Goal: Task Accomplishment & Management: Use online tool/utility

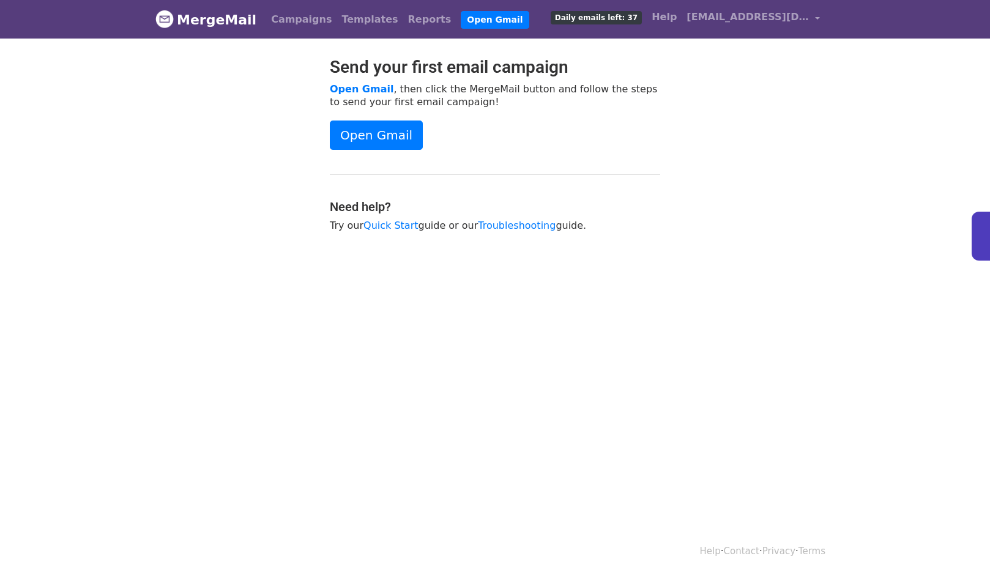
click at [329, 41] on body "MergeMail Campaigns Templates Reports Open Gmail Daily emails left: 37 Help jji…" at bounding box center [495, 146] width 990 height 293
click at [403, 23] on link "Reports" at bounding box center [429, 19] width 53 height 24
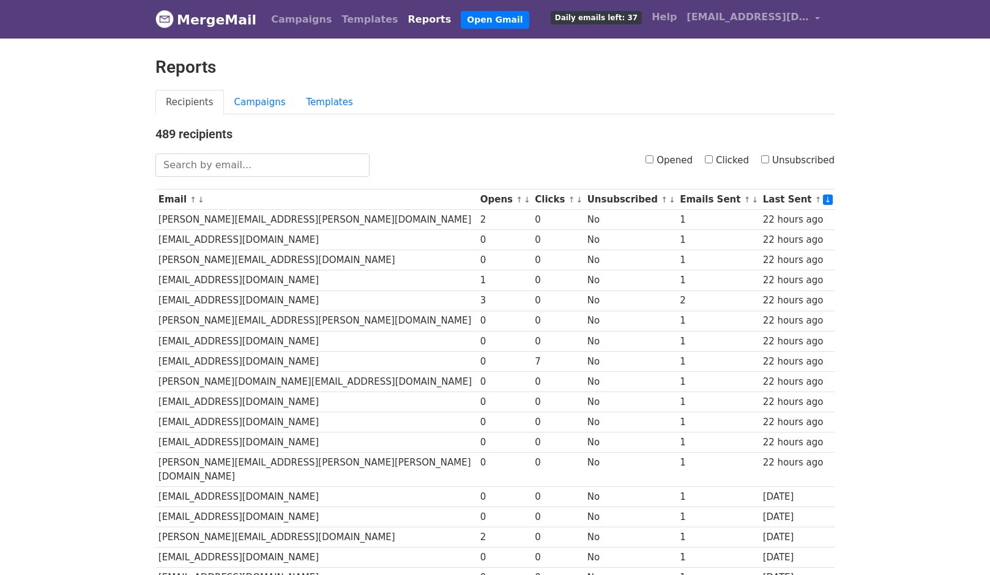
click at [653, 160] on input "Opened" at bounding box center [649, 159] width 8 height 8
checkbox input "true"
click at [302, 14] on link "Campaigns" at bounding box center [301, 19] width 70 height 24
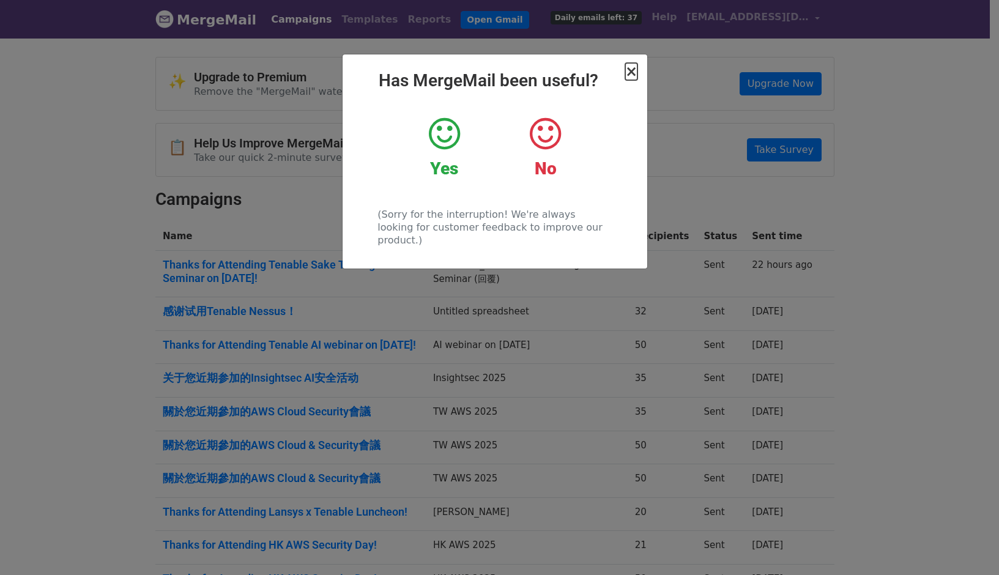
click at [632, 79] on span "×" at bounding box center [631, 71] width 12 height 17
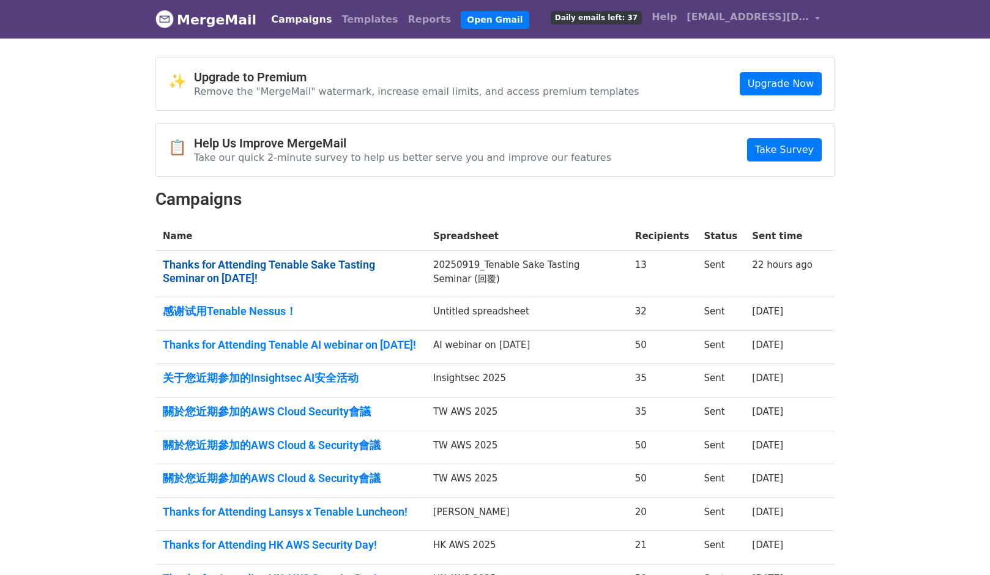
click at [244, 269] on link "Thanks for Attending Tenable Sake Tasting Seminar on 19 SEP!" at bounding box center [291, 271] width 256 height 26
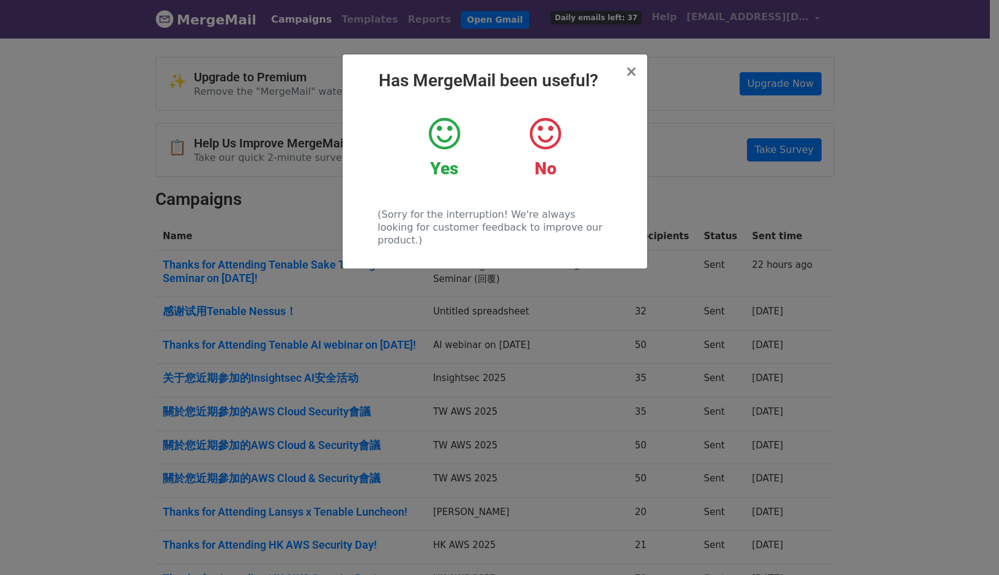
click at [205, 252] on div "× Has MergeMail been useful? Yes No (Sorry for the interruption! We're always l…" at bounding box center [499, 306] width 999 height 538
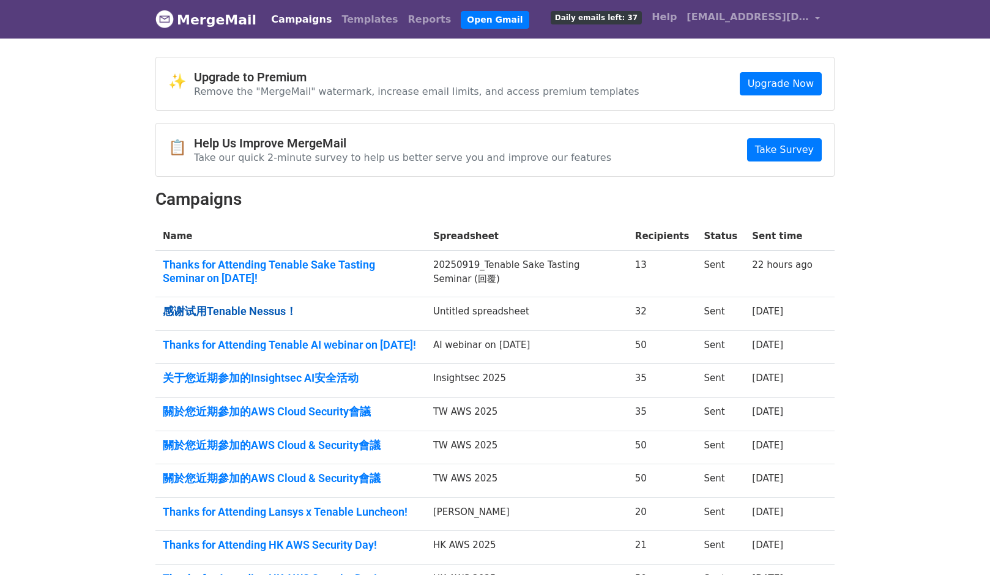
click at [207, 316] on link "感谢试用Tenable Nessus！" at bounding box center [291, 311] width 256 height 13
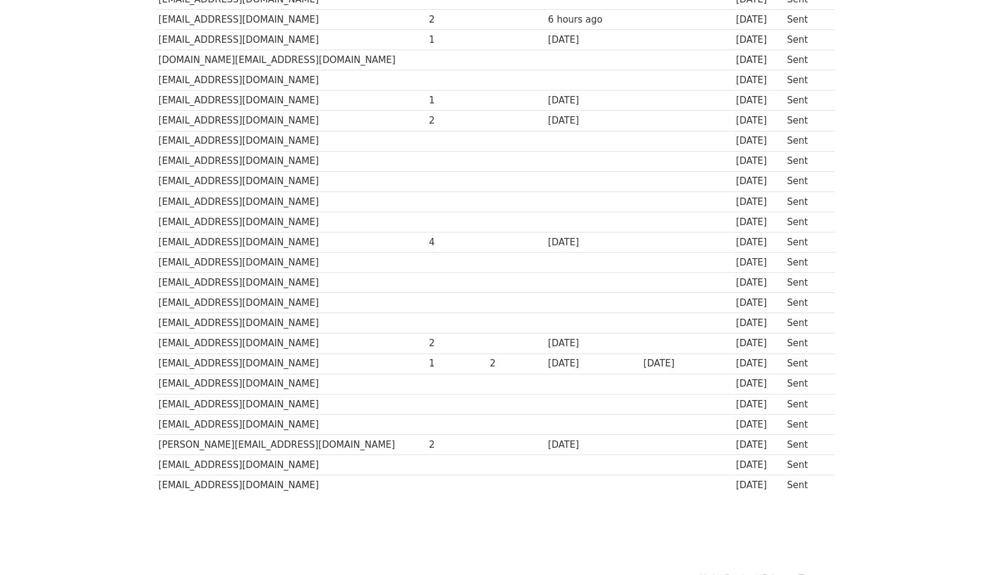
scroll to position [385, 0]
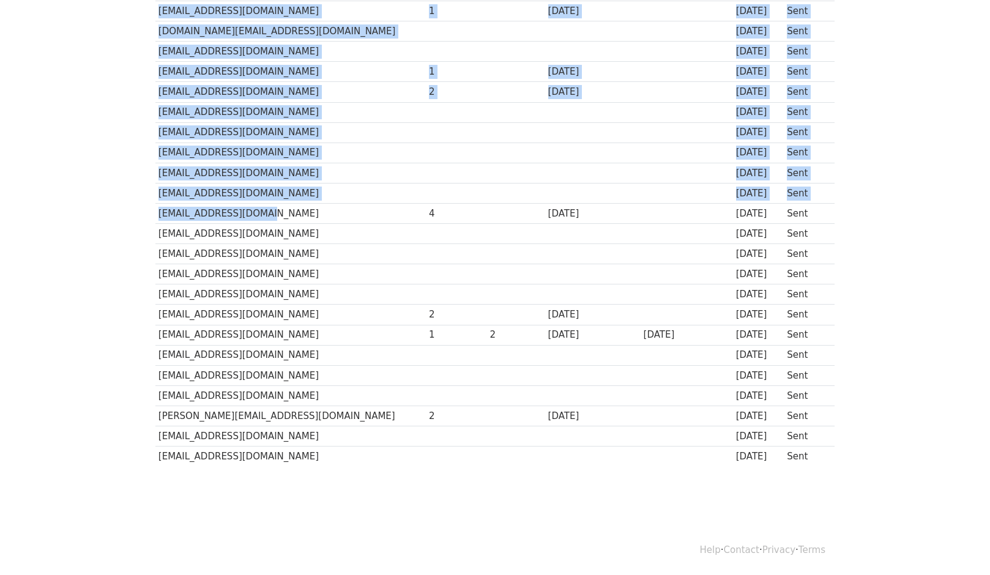
drag, startPoint x: 268, startPoint y: 215, endPoint x: 147, endPoint y: 214, distance: 121.1
click at [147, 214] on div "Recipient ↑ ↓ Opens ↑ ↓ Clicks ↑ ↓ Last opened ↑ ↓ Last clicked ↑ ↓ Sent ↑ ↓ St…" at bounding box center [495, 134] width 698 height 684
click at [179, 210] on td "[EMAIL_ADDRESS][DOMAIN_NAME]" at bounding box center [290, 213] width 270 height 20
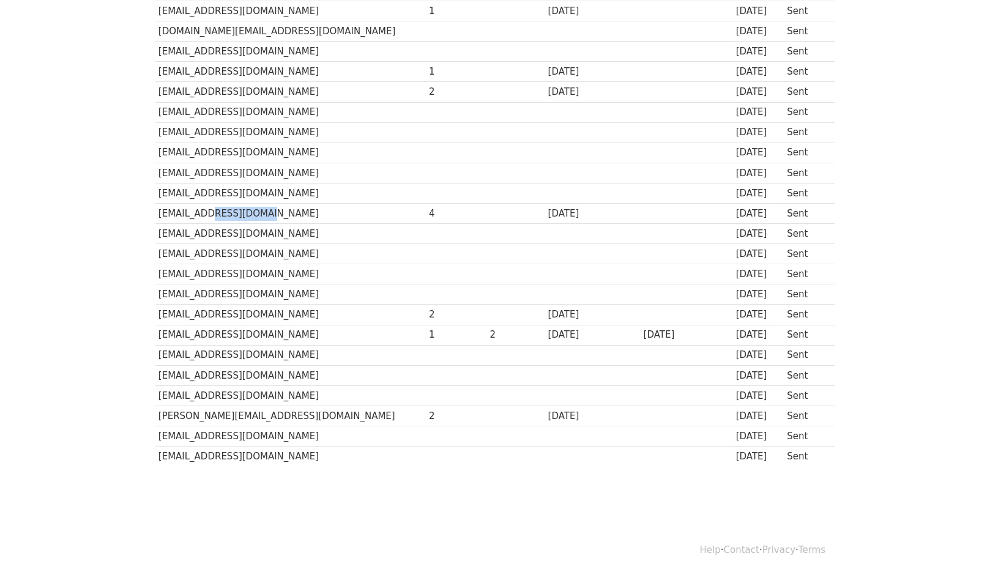
drag, startPoint x: 255, startPoint y: 217, endPoint x: 206, endPoint y: 214, distance: 48.4
click at [206, 214] on td "[EMAIL_ADDRESS][DOMAIN_NAME]" at bounding box center [290, 213] width 270 height 20
copy td "ncti-gba.cn"
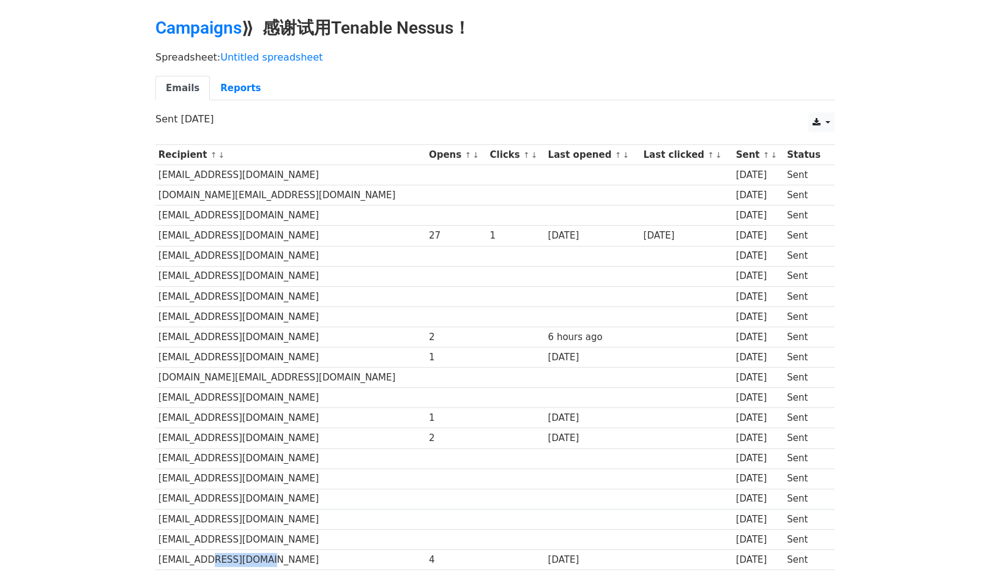
scroll to position [8, 0]
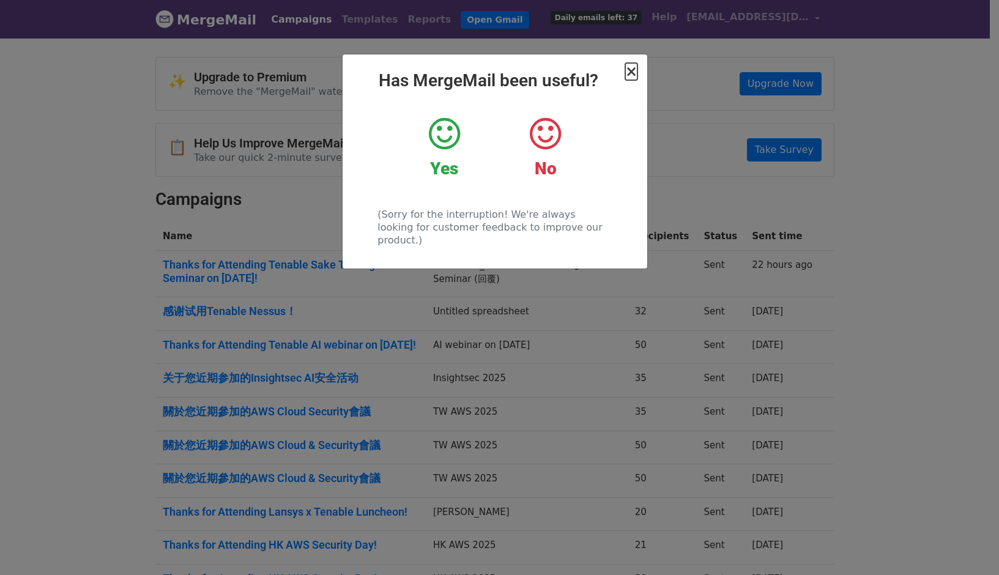
click at [627, 66] on span "×" at bounding box center [631, 71] width 12 height 17
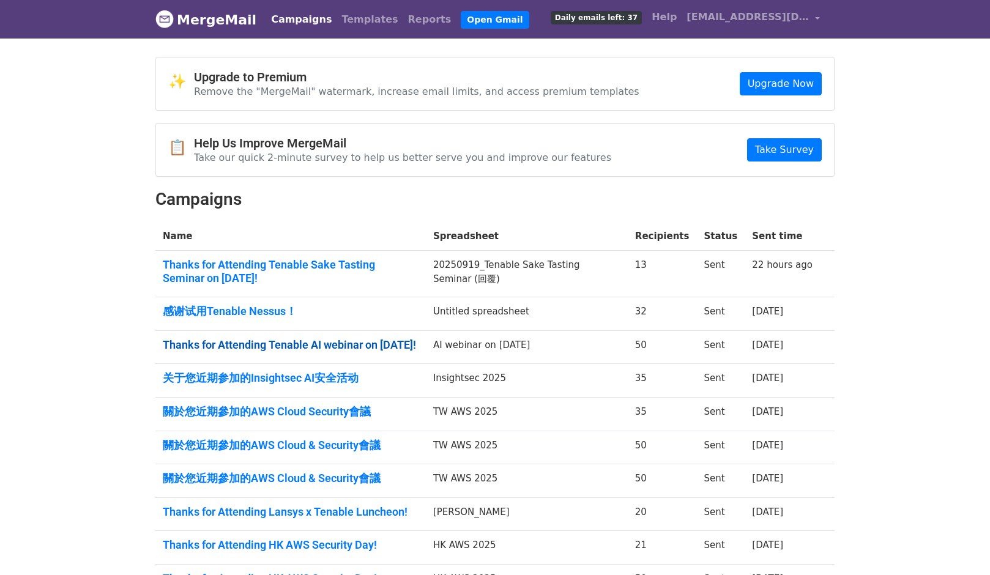
click at [319, 345] on link "Thanks for Attending Tenable AI webinar on 18 Sep!" at bounding box center [291, 344] width 256 height 13
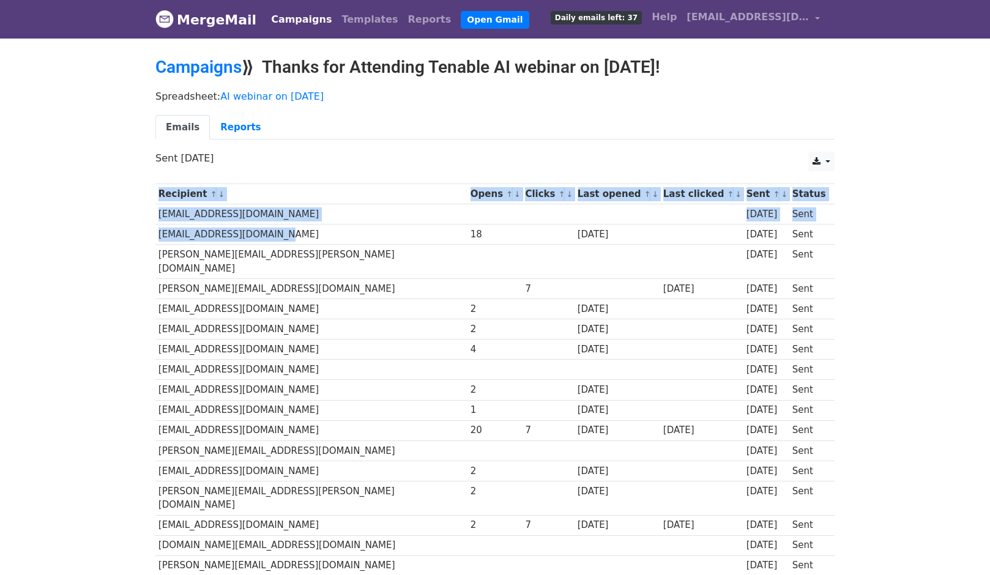
drag, startPoint x: 277, startPoint y: 234, endPoint x: 153, endPoint y: 237, distance: 124.2
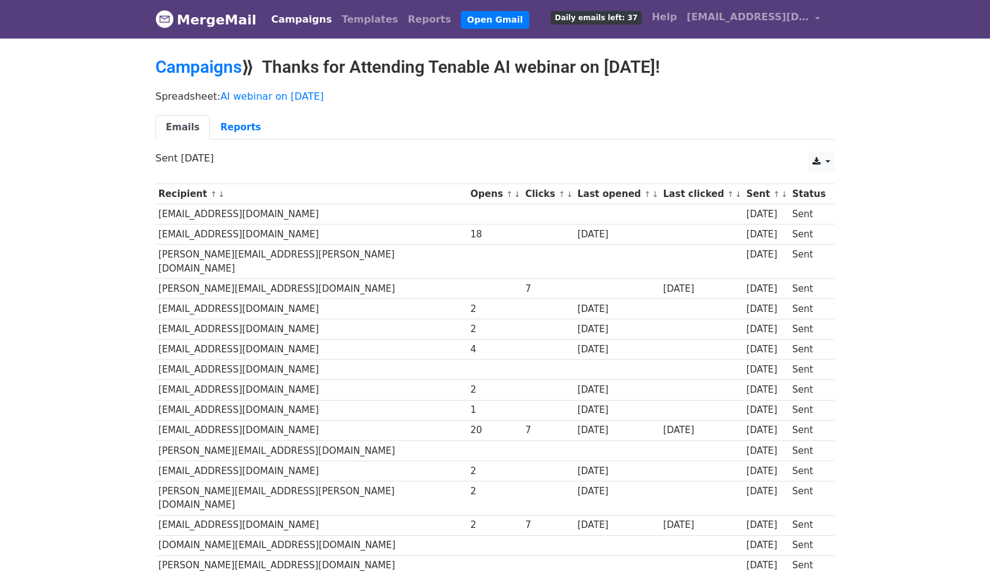
click at [228, 247] on td "[PERSON_NAME][EMAIL_ADDRESS][PERSON_NAME][DOMAIN_NAME]" at bounding box center [311, 262] width 312 height 34
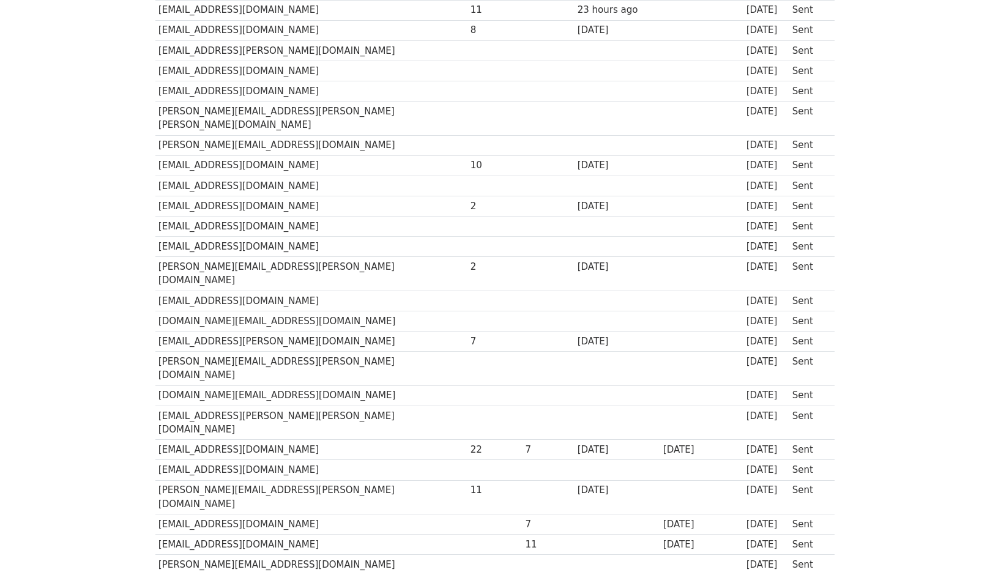
scroll to position [750, 0]
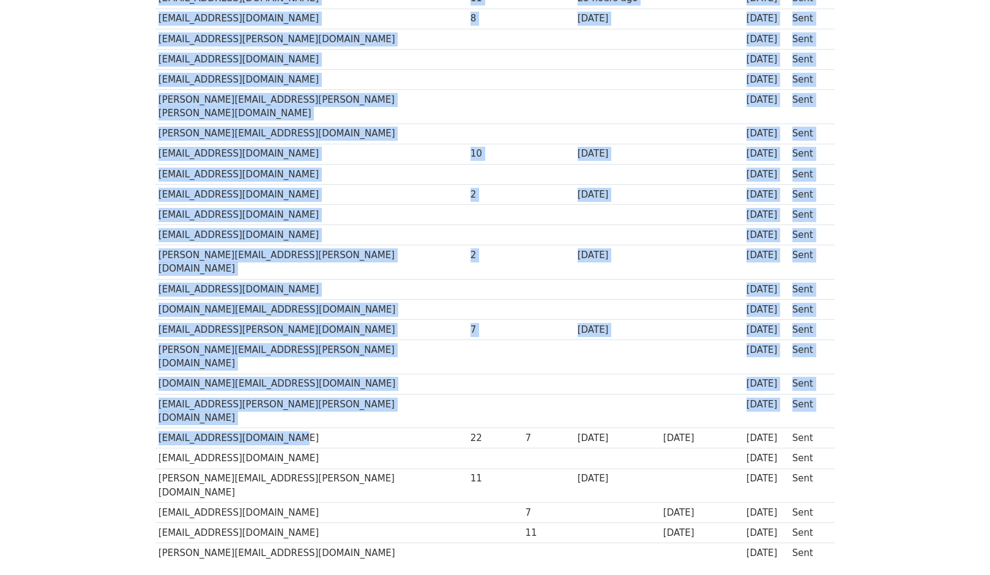
drag, startPoint x: 261, startPoint y: 359, endPoint x: 155, endPoint y: 359, distance: 106.5
click at [155, 428] on td "bruceleung@hkelectric.com" at bounding box center [311, 438] width 312 height 20
click at [223, 428] on td "bruceleung@hkelectric.com" at bounding box center [311, 438] width 312 height 20
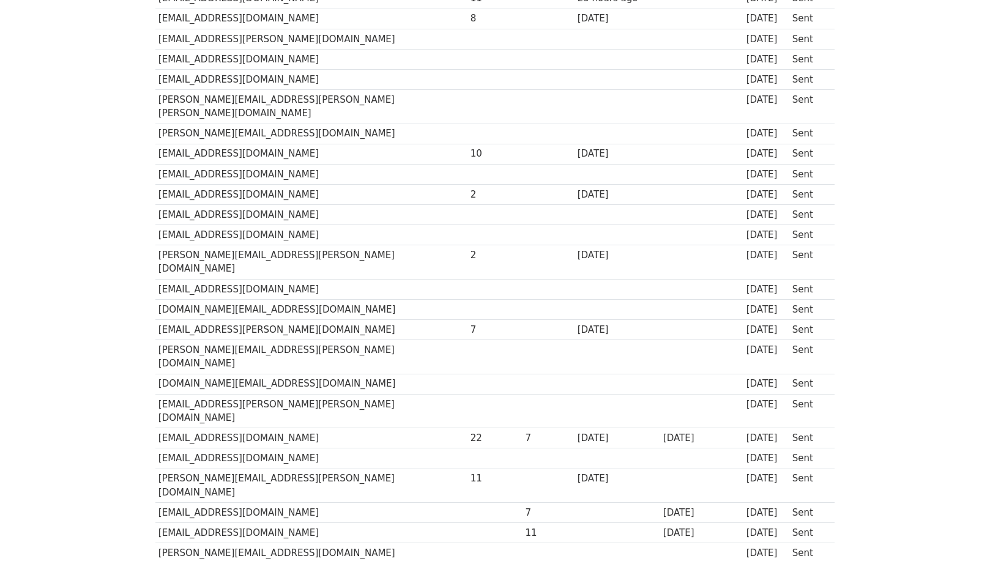
click at [262, 428] on td "bruceleung@hkelectric.com" at bounding box center [311, 438] width 312 height 20
click at [305, 428] on td "bruceleung@hkelectric.com" at bounding box center [311, 438] width 312 height 20
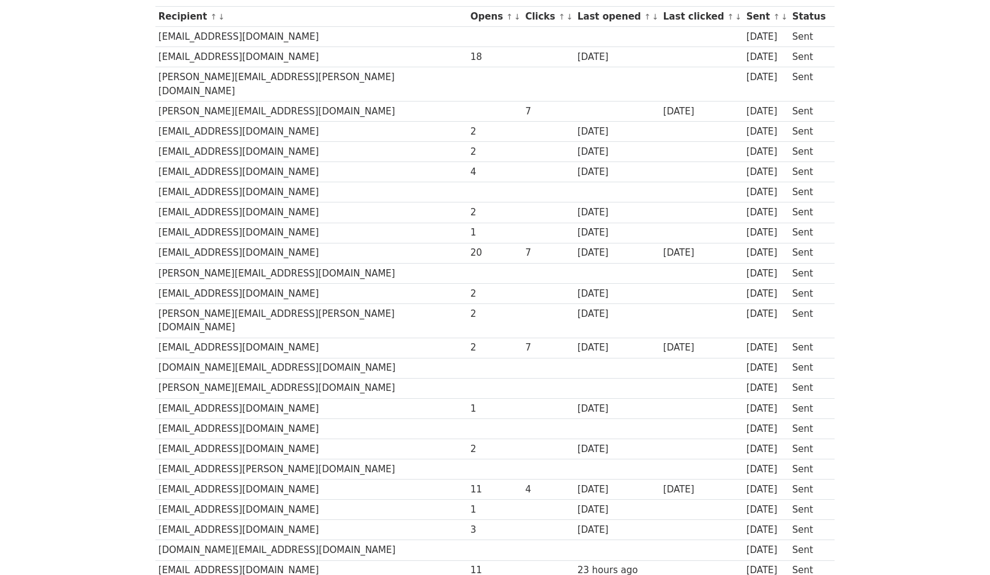
scroll to position [91, 0]
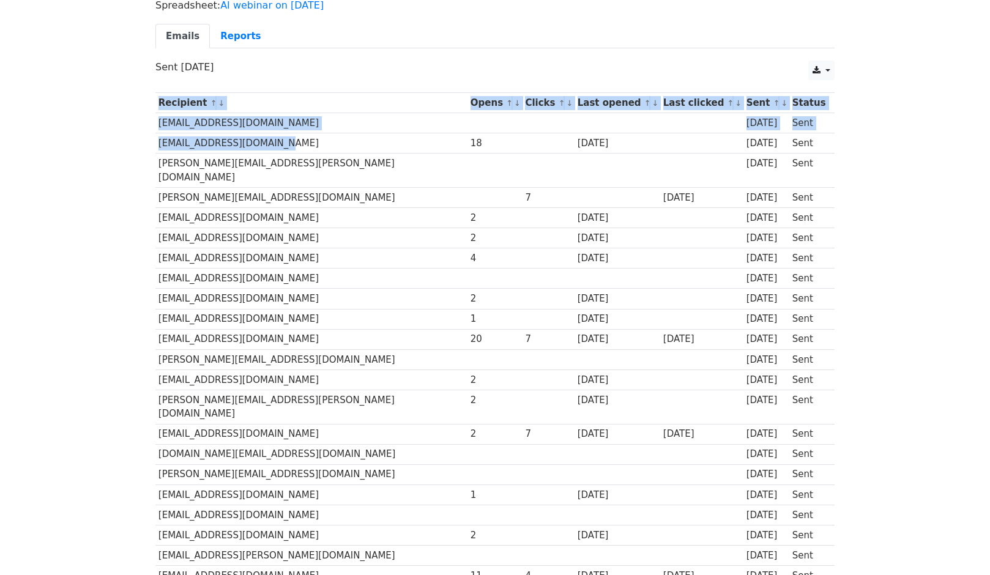
drag, startPoint x: 281, startPoint y: 143, endPoint x: 155, endPoint y: 148, distance: 126.1
click at [155, 148] on td "rickychu@azzurra.com.hk" at bounding box center [311, 143] width 312 height 20
click at [206, 149] on td "rickychu@azzurra.com.hk" at bounding box center [311, 143] width 312 height 20
